Goal: Task Accomplishment & Management: Use online tool/utility

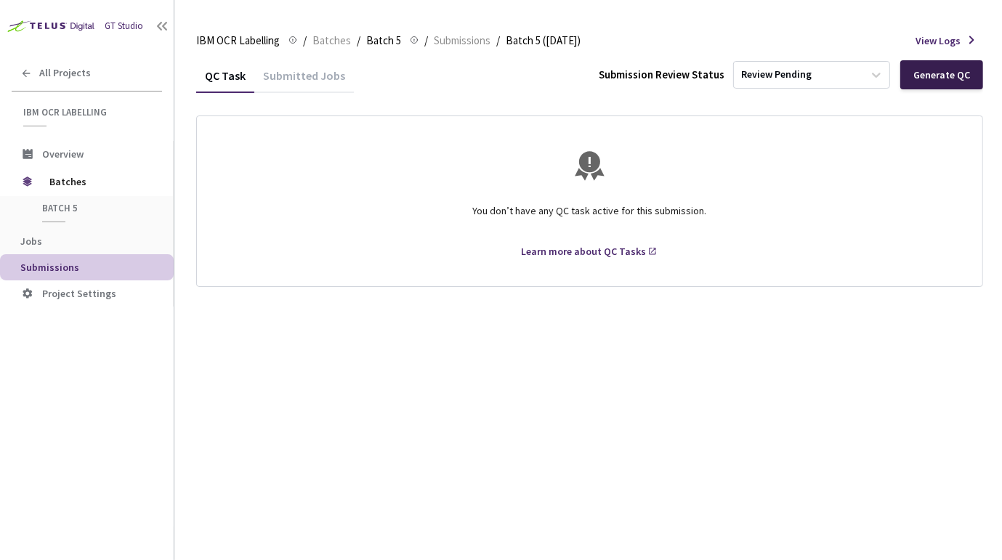
click at [937, 75] on div "Generate QC" at bounding box center [941, 75] width 57 height 12
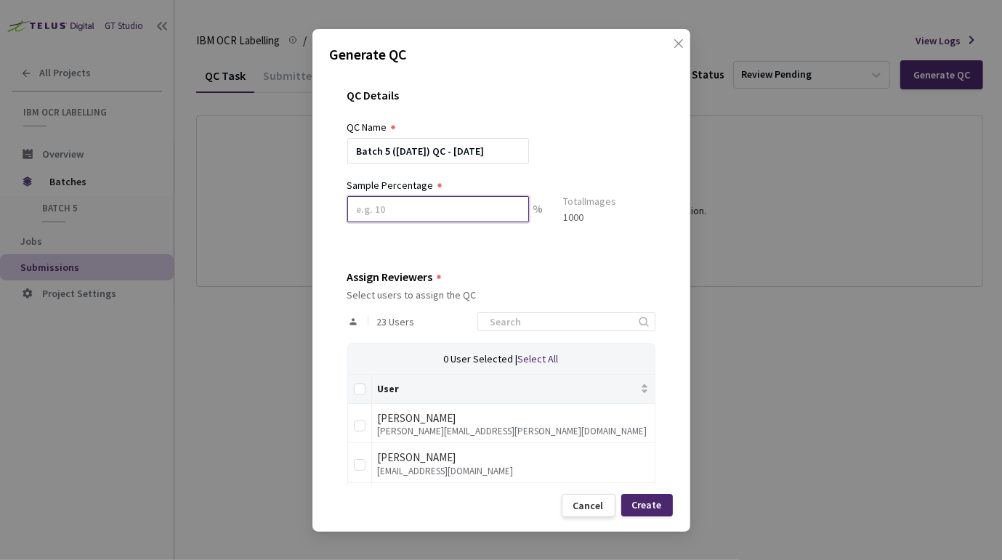
click at [408, 214] on input at bounding box center [438, 209] width 182 height 26
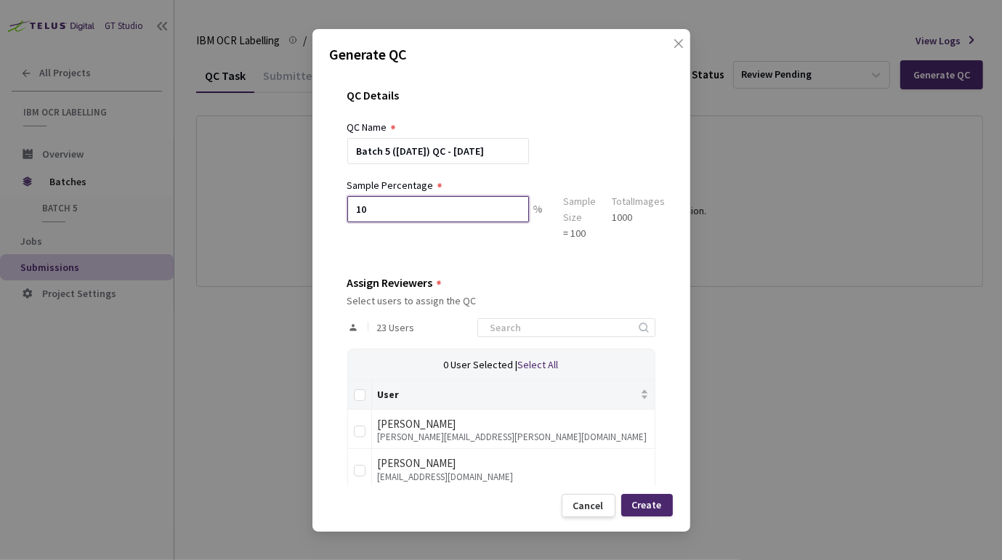
type input "10"
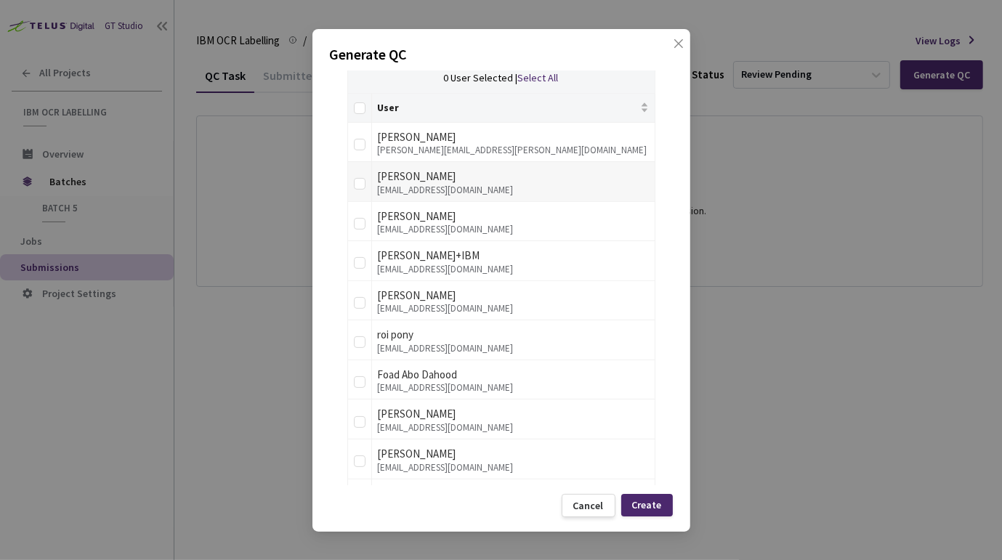
scroll to position [292, 0]
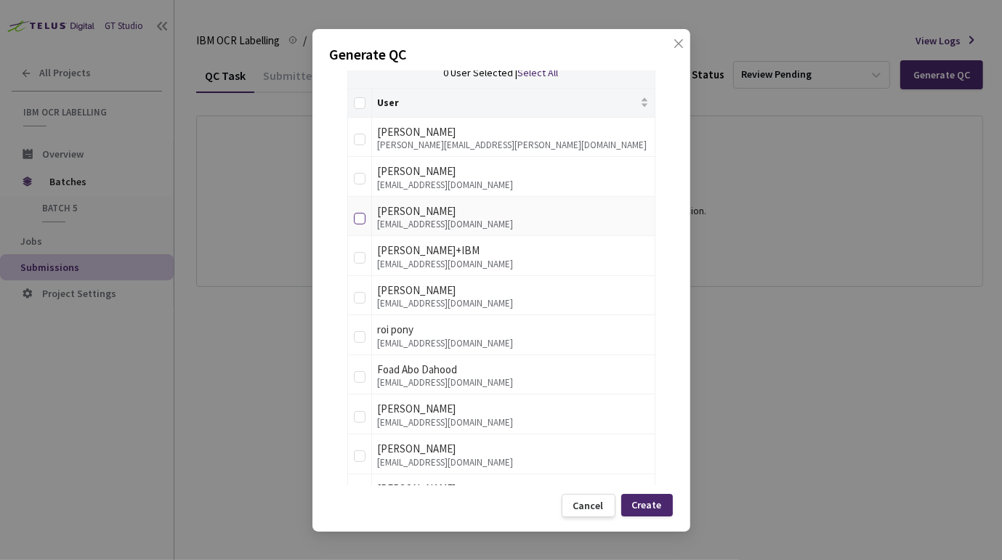
click at [356, 220] on input "checkbox" at bounding box center [360, 219] width 12 height 12
checkbox input "true"
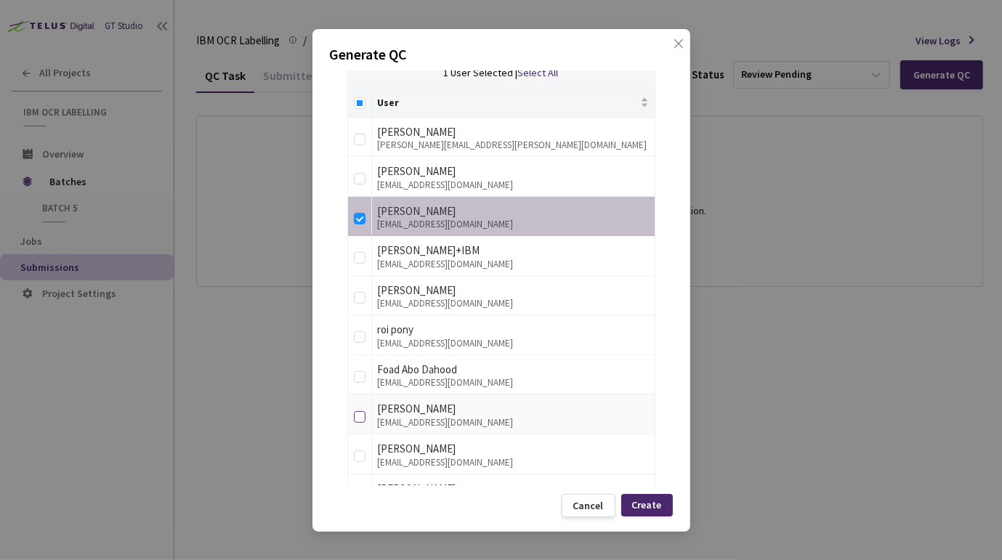
click at [360, 416] on input "checkbox" at bounding box center [360, 417] width 12 height 12
checkbox input "true"
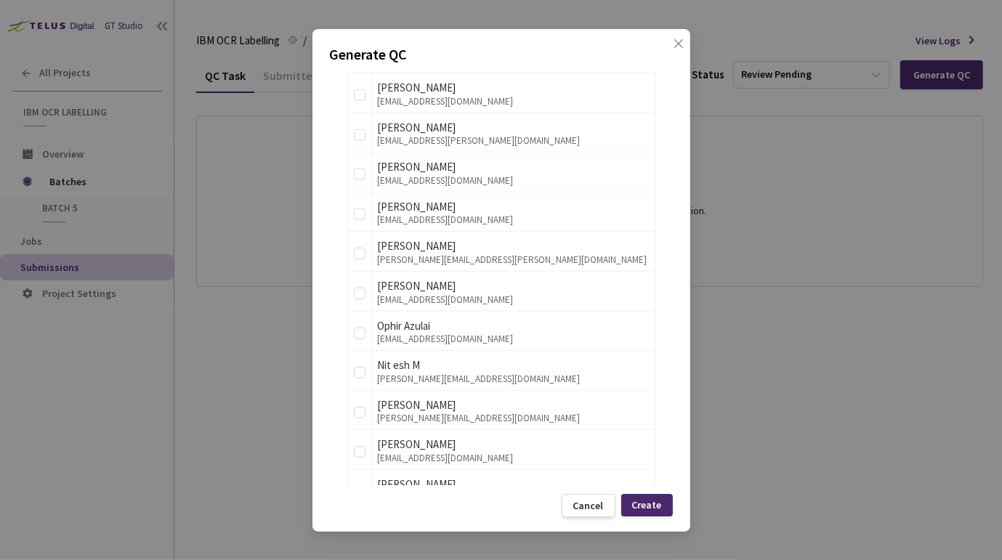
scroll to position [739, 0]
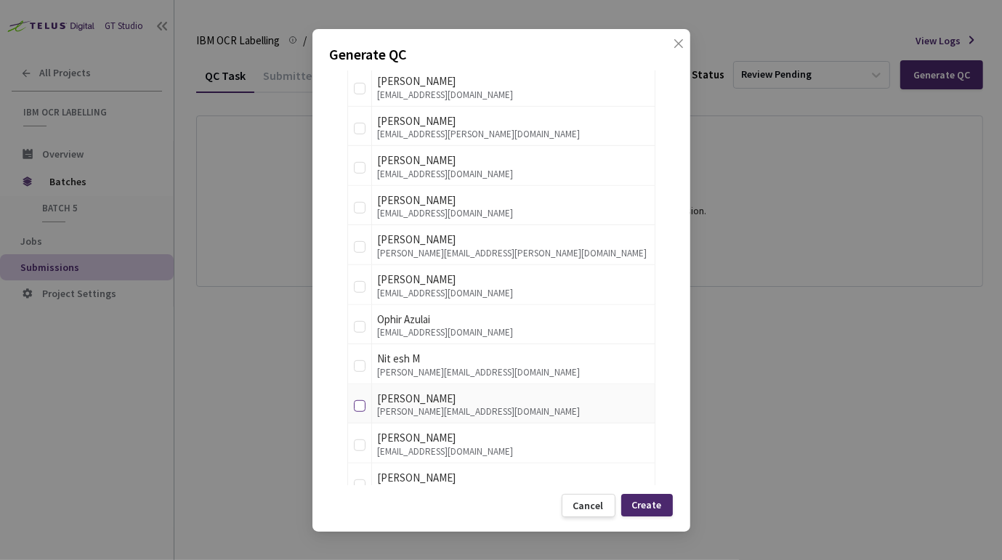
click at [360, 405] on input "checkbox" at bounding box center [360, 406] width 12 height 12
checkbox input "true"
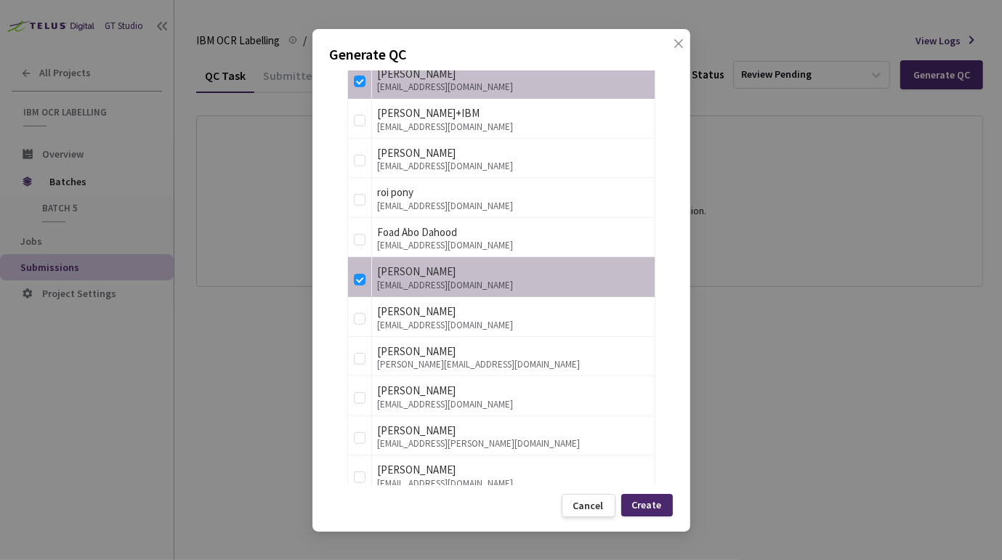
scroll to position [469, 0]
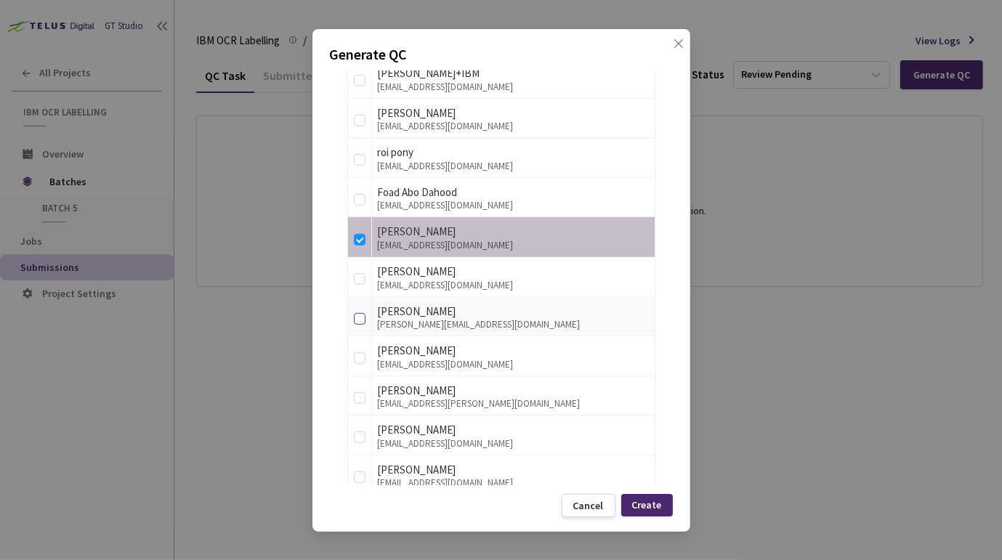
click at [359, 320] on input "checkbox" at bounding box center [360, 319] width 12 height 12
checkbox input "true"
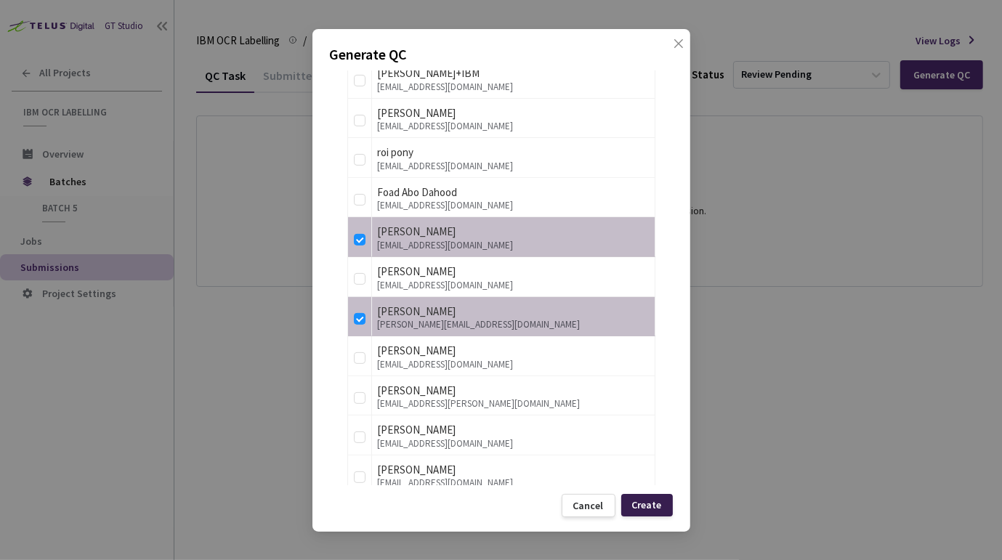
click at [641, 505] on div "Create" at bounding box center [647, 505] width 30 height 12
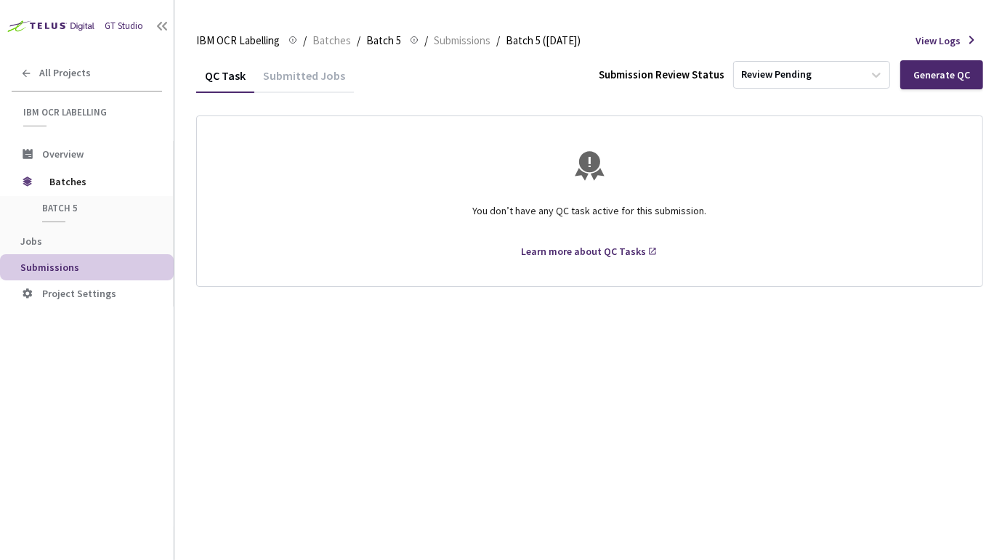
click at [307, 84] on div "Submitted Jobs" at bounding box center [304, 80] width 100 height 25
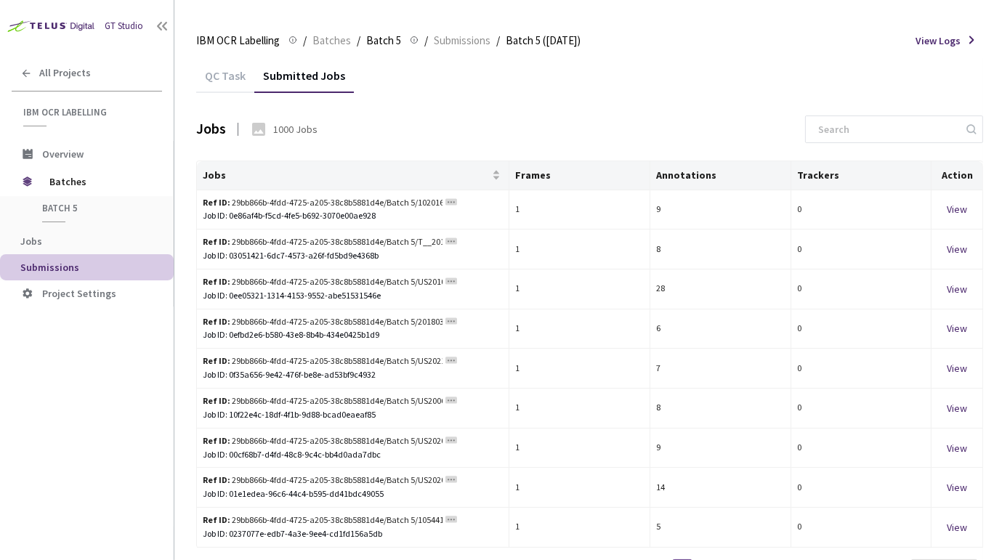
click at [208, 74] on div "QC Task" at bounding box center [225, 80] width 58 height 25
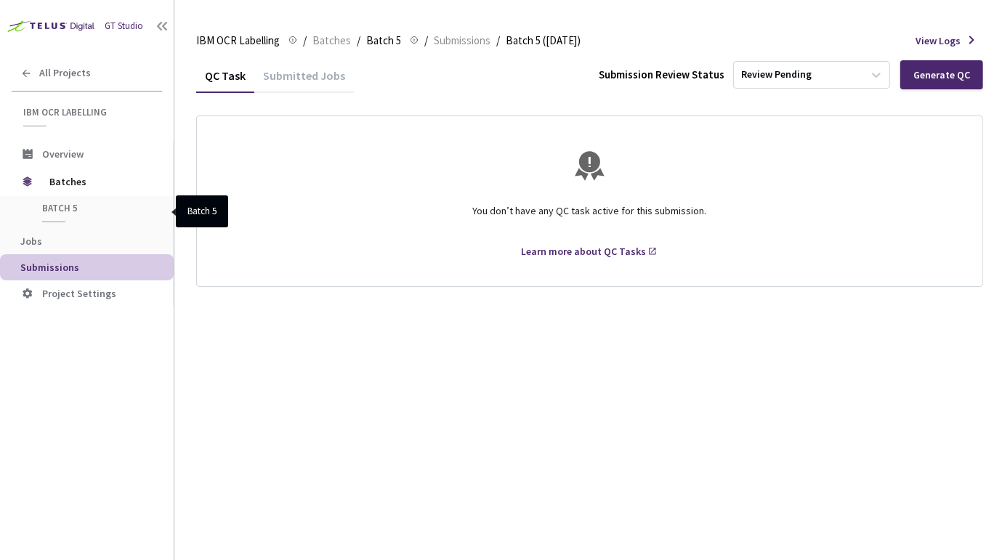
click at [55, 206] on span "Batch 5" at bounding box center [96, 208] width 108 height 12
click at [64, 187] on span "Batches" at bounding box center [99, 181] width 100 height 29
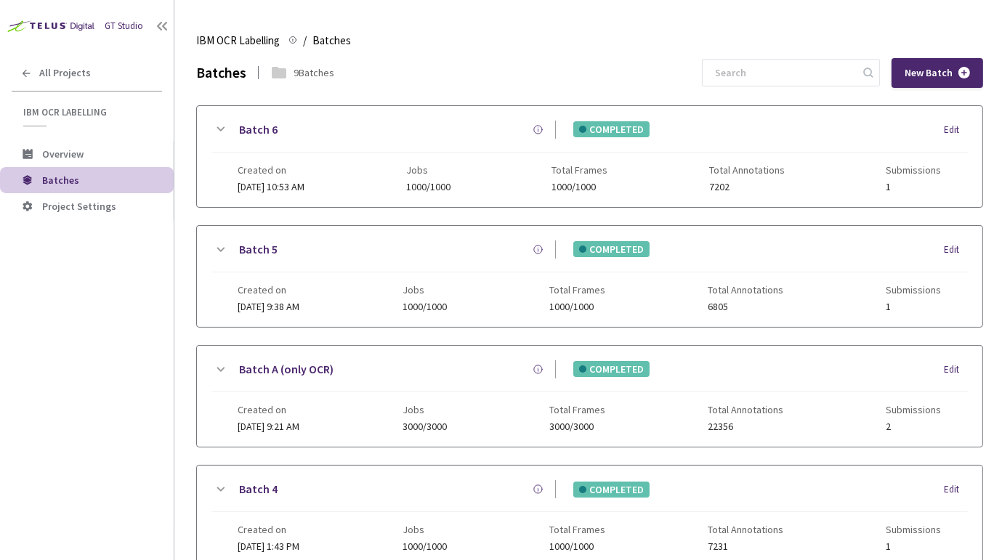
scroll to position [182, 0]
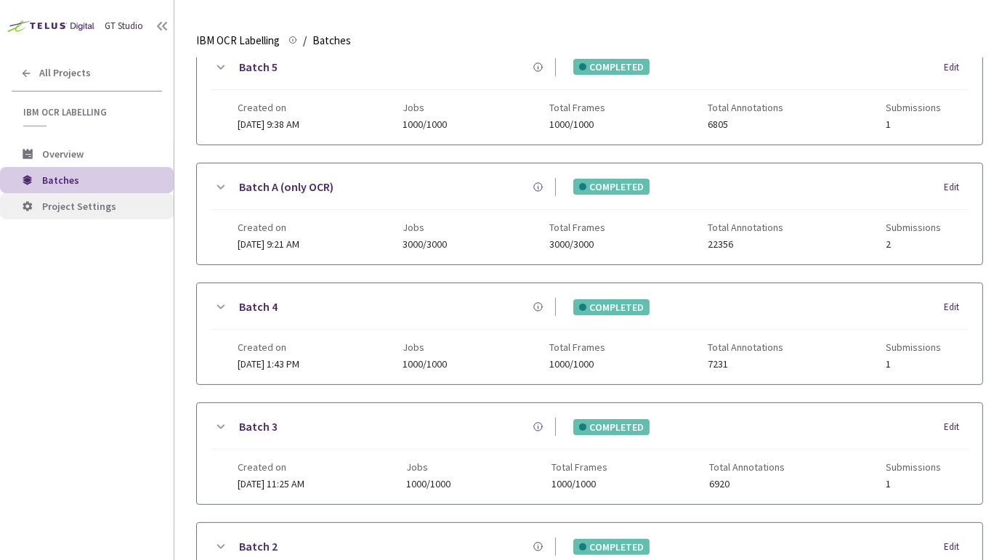
click at [62, 211] on span "Project Settings" at bounding box center [79, 206] width 74 height 13
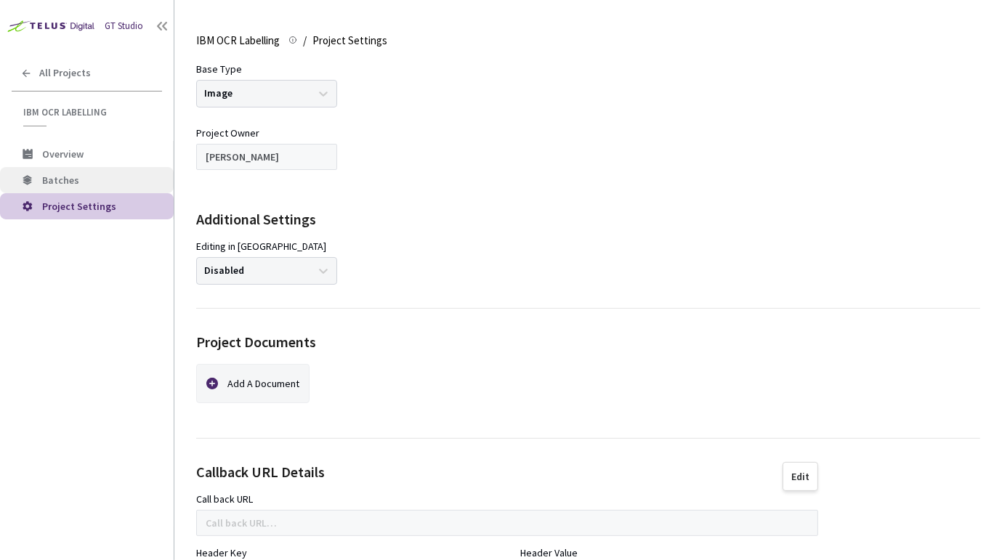
click at [58, 188] on li "Batches" at bounding box center [87, 180] width 174 height 26
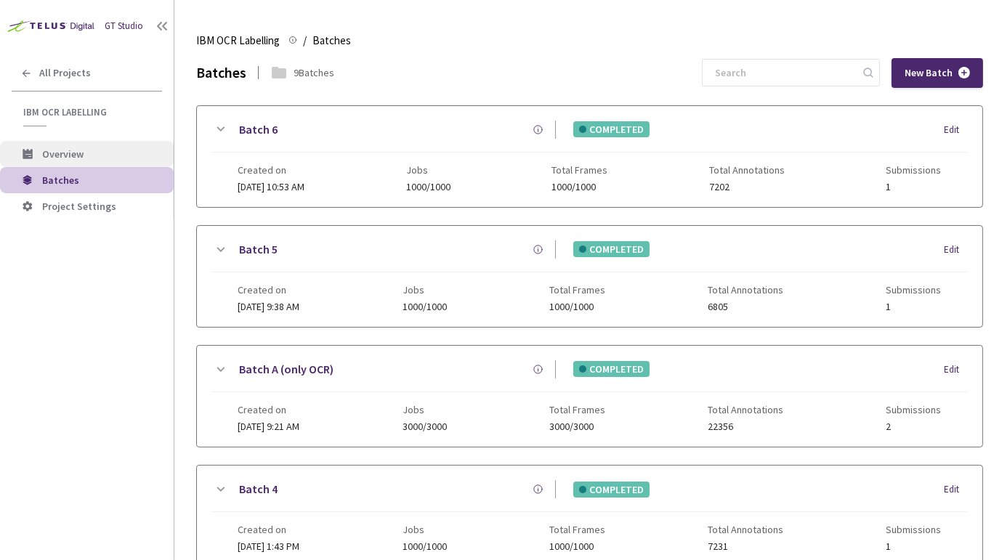
click at [55, 155] on span "Overview" at bounding box center [62, 153] width 41 height 13
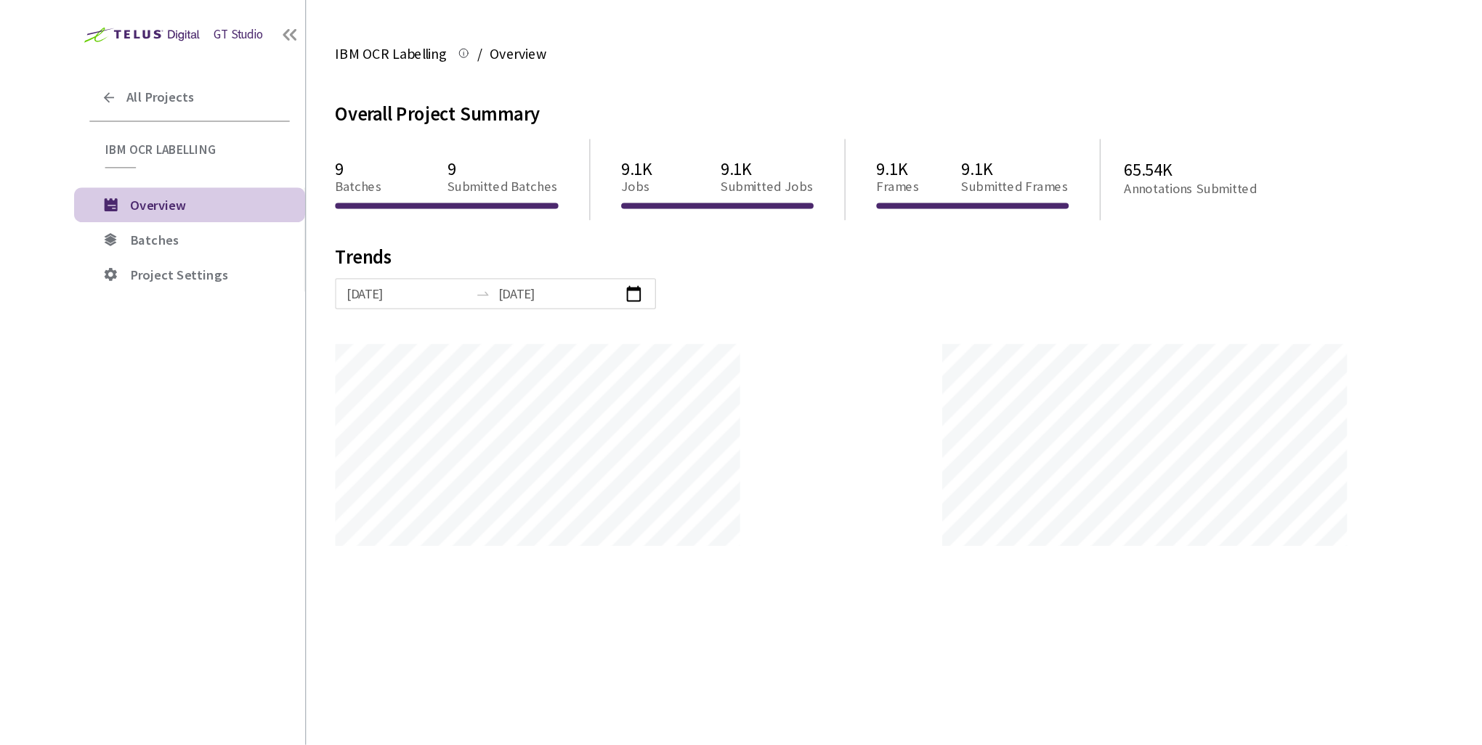
scroll to position [560, 1002]
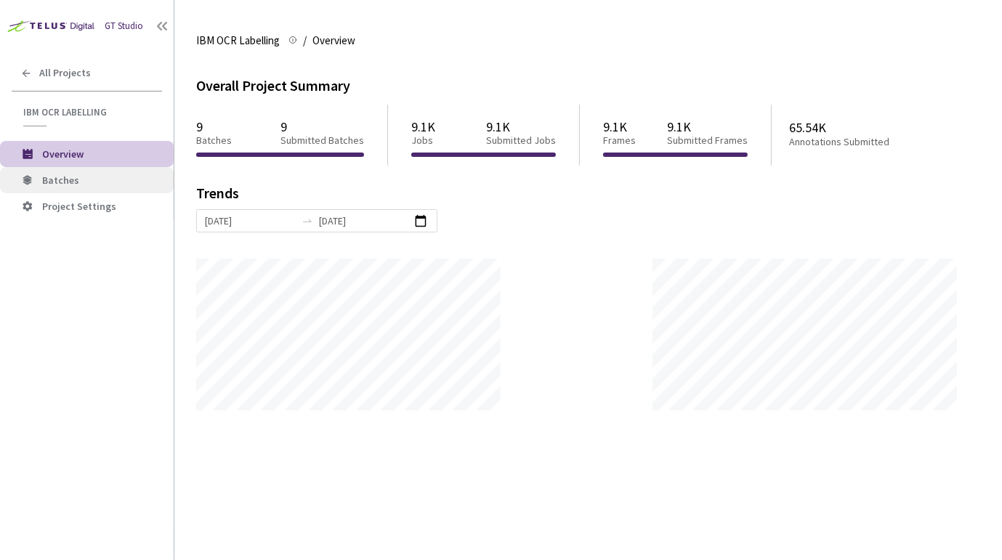
click at [54, 179] on span "Batches" at bounding box center [60, 180] width 37 height 13
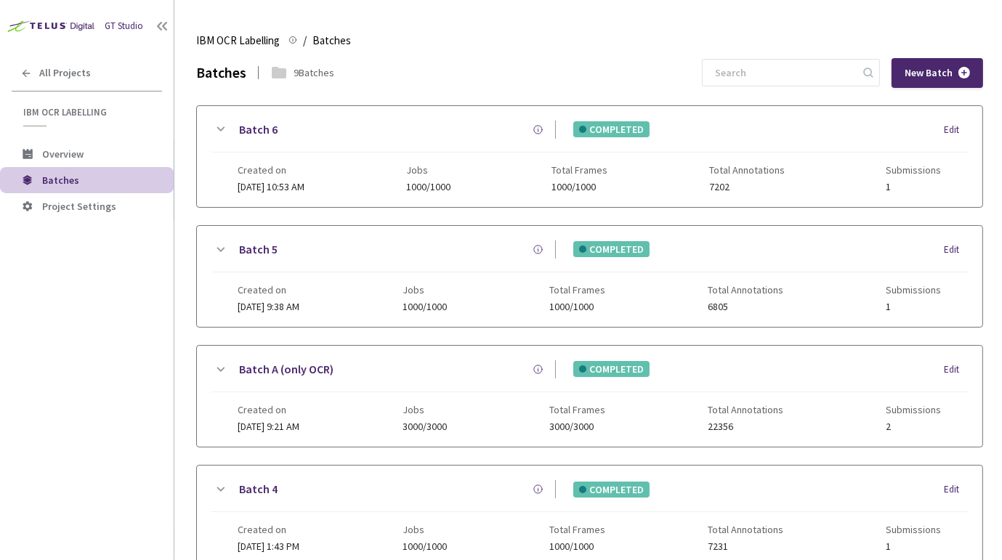
click at [596, 297] on div "Total Frames 1000/1000" at bounding box center [577, 298] width 56 height 28
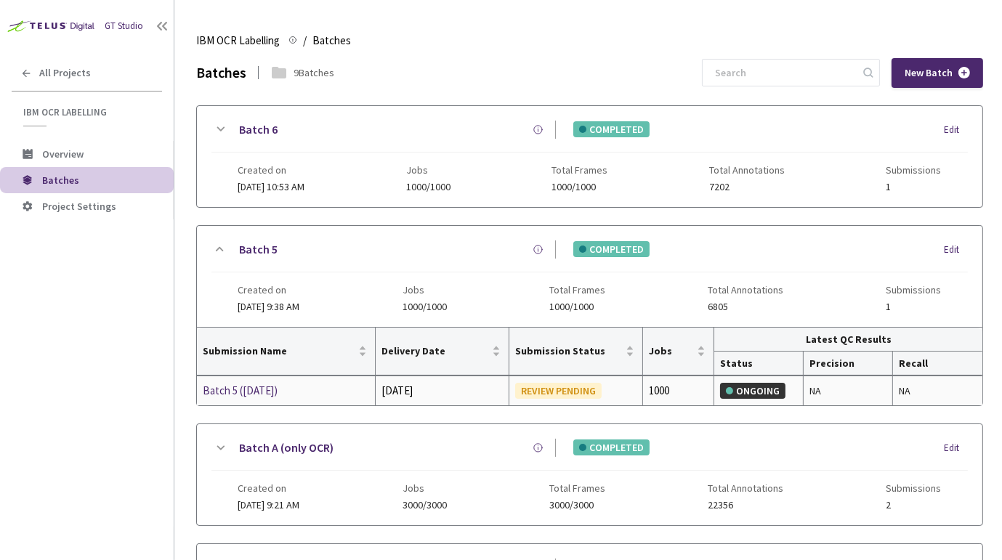
click at [540, 393] on div "REVIEW PENDING" at bounding box center [558, 391] width 86 height 16
click at [249, 389] on div "Batch 5 ([DATE])" at bounding box center [280, 390] width 154 height 17
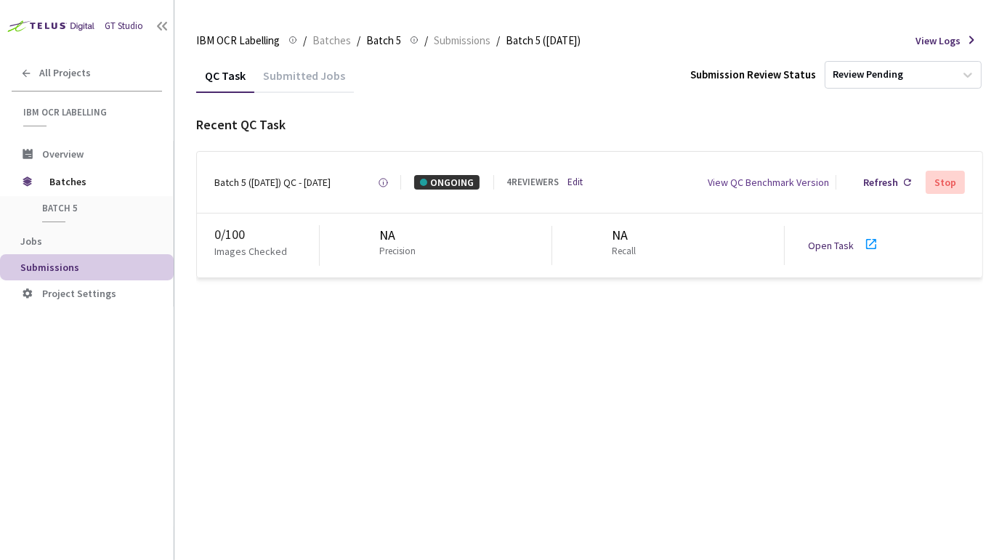
click at [867, 243] on icon at bounding box center [870, 243] width 17 height 17
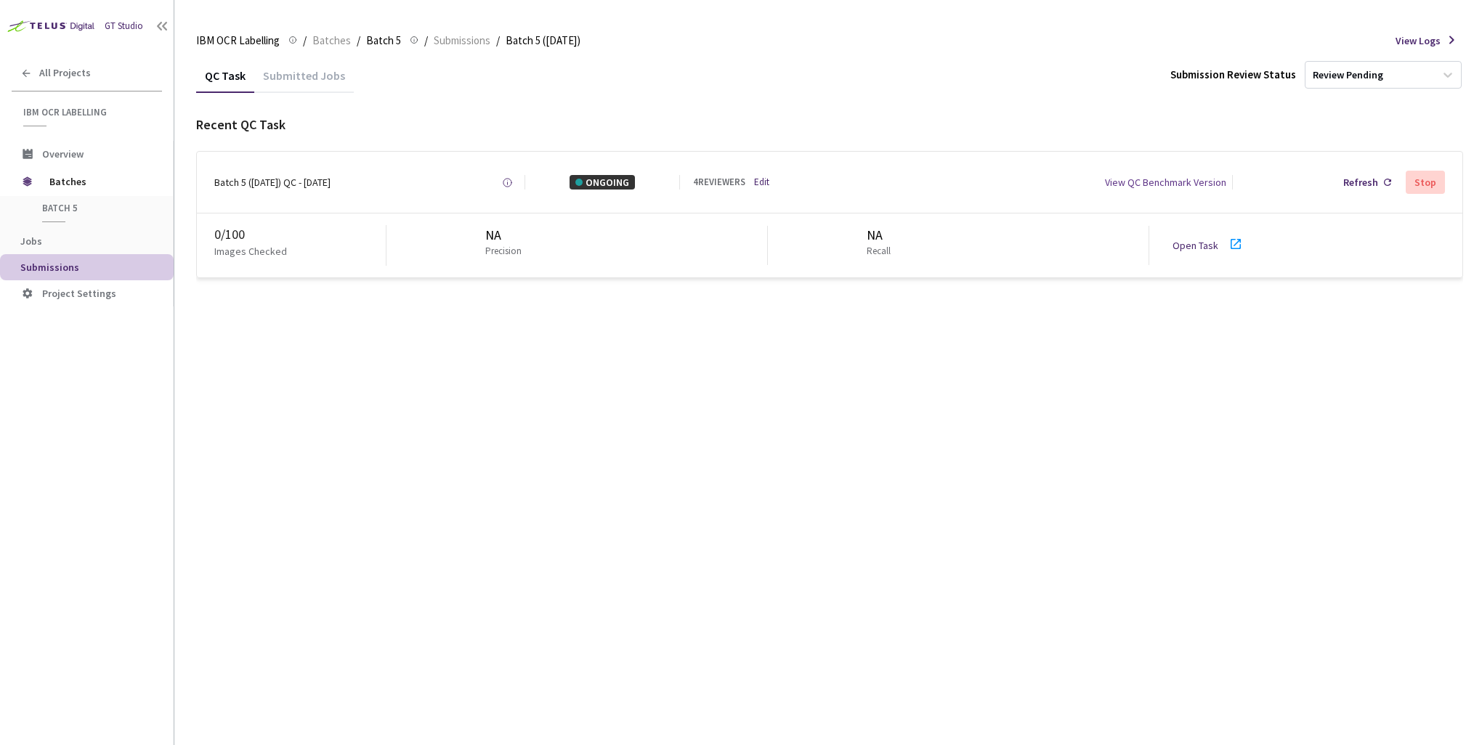
click at [406, 381] on div "QC Task Submitted Jobs Submission Review Status Review Pending Recent QC Task B…" at bounding box center [829, 401] width 1267 height 687
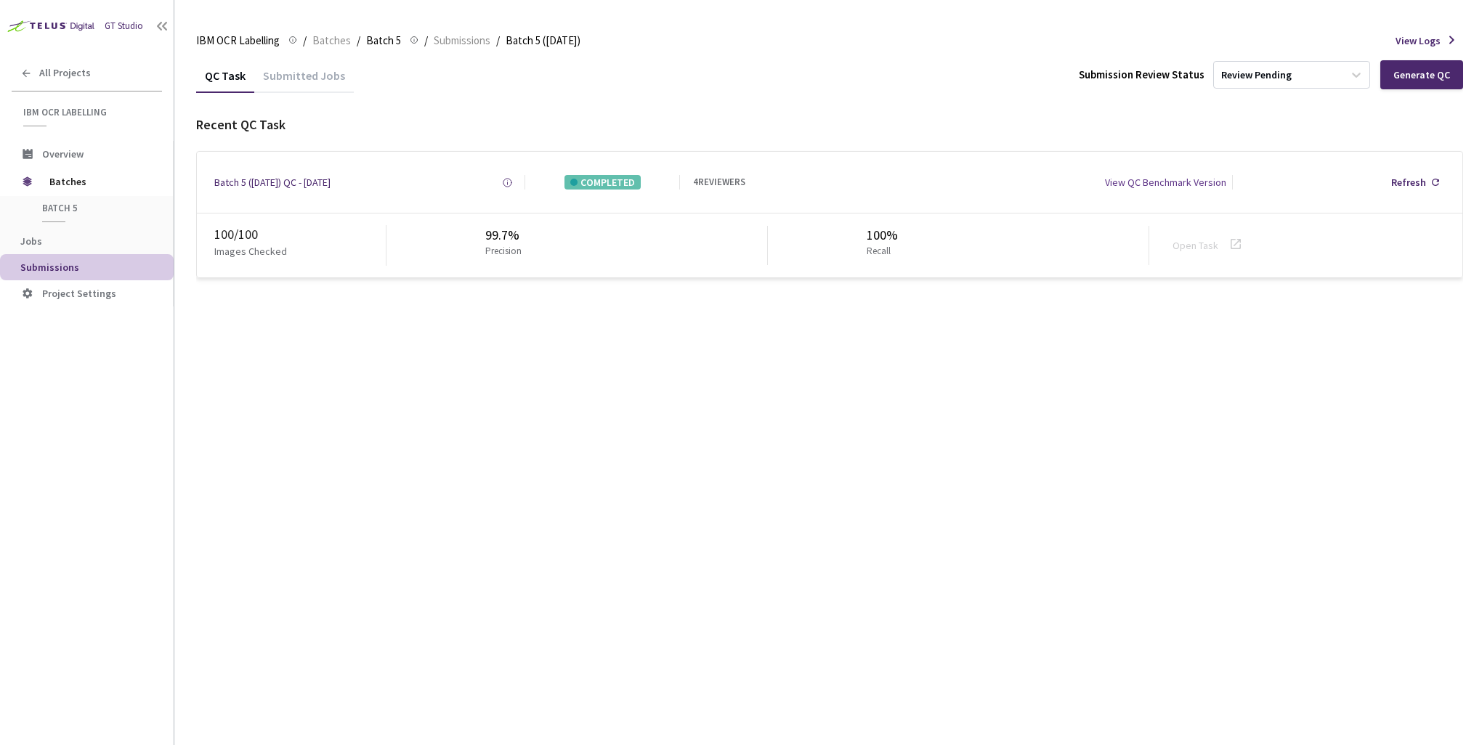
click at [388, 595] on div "QC Task Submitted Jobs Submission Review Status Review Pending Generate QC Rece…" at bounding box center [829, 401] width 1267 height 687
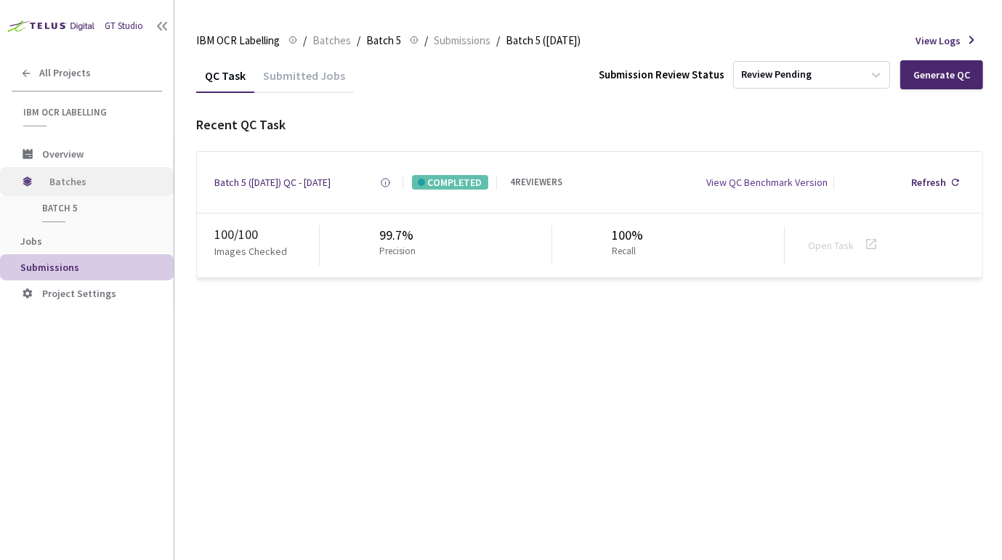
click at [62, 186] on span "Batches" at bounding box center [99, 181] width 100 height 29
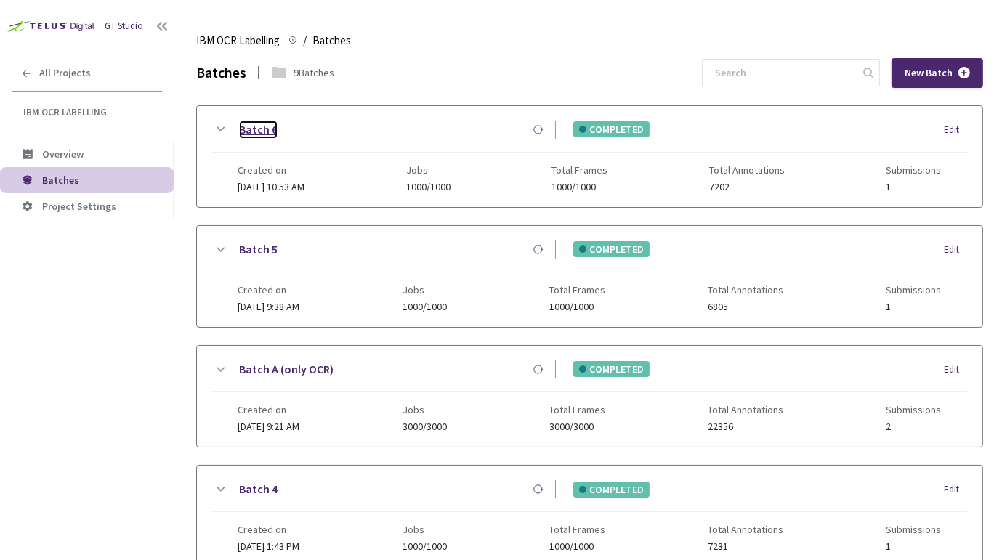
click at [246, 129] on link "Batch 6" at bounding box center [258, 130] width 39 height 18
